Goal: Task Accomplishment & Management: Check status

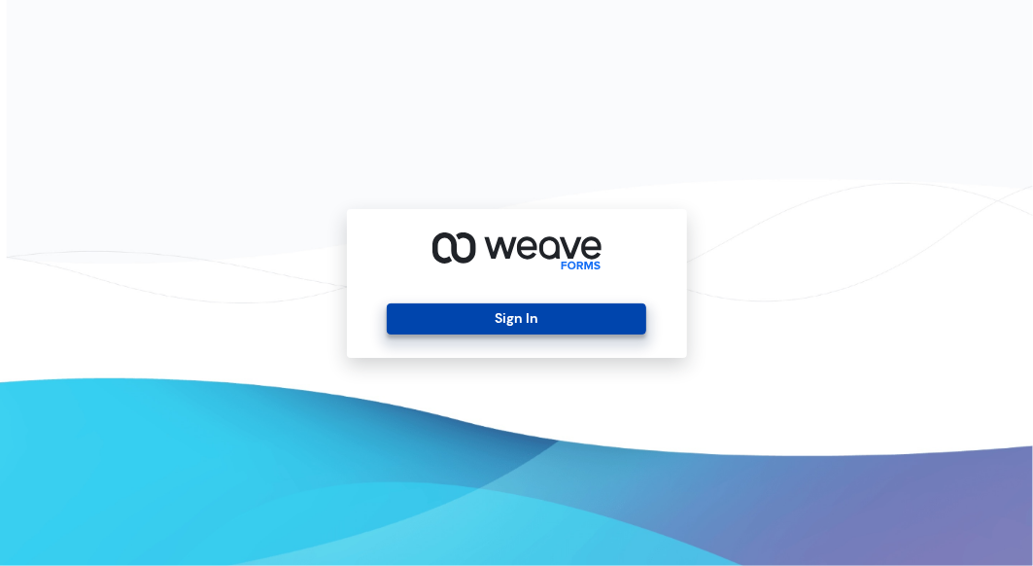
click at [579, 322] on button "Sign In" at bounding box center [516, 318] width 259 height 31
